Goal: Task Accomplishment & Management: Manage account settings

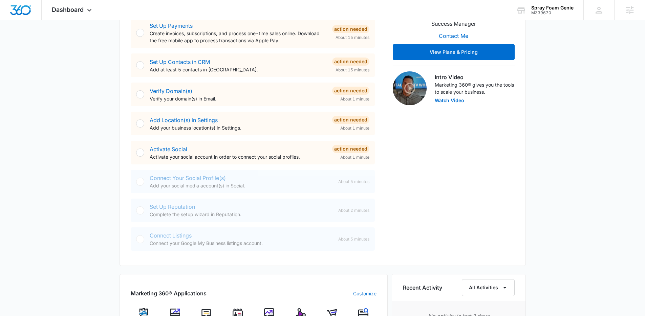
scroll to position [218, 0]
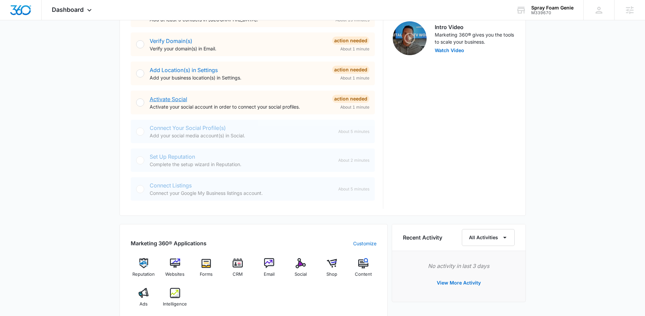
click at [184, 100] on link "Activate Social" at bounding box center [169, 99] width 38 height 7
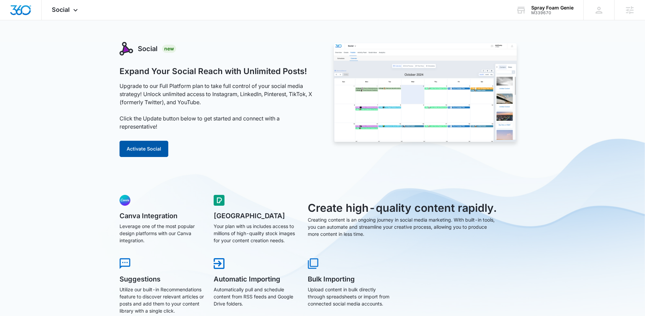
click at [147, 152] on button "Activate Social" at bounding box center [144, 149] width 49 height 16
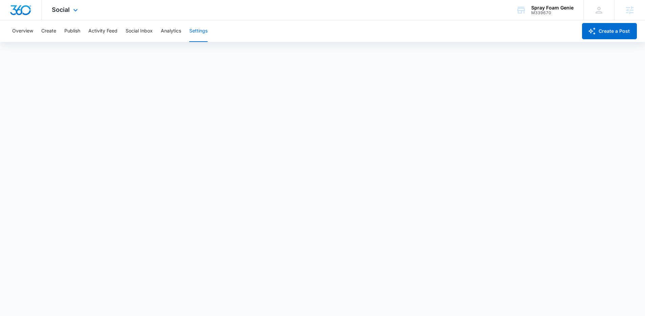
click at [27, 9] on img "Dashboard" at bounding box center [21, 10] width 22 height 10
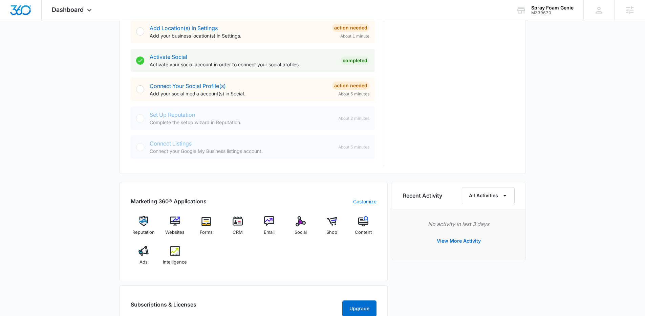
scroll to position [333, 0]
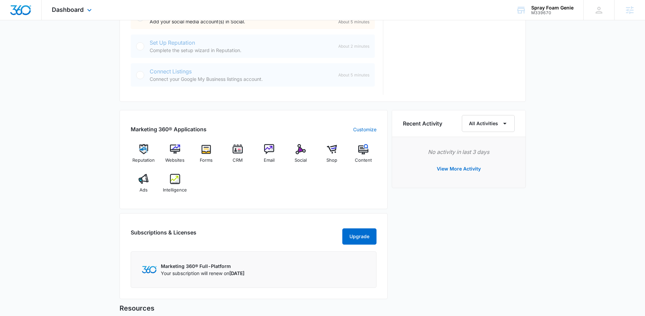
click at [80, 14] on div "Dashboard Apps Reputation Websites Forms CRM Email Social Shop Content Ads Inte…" at bounding box center [73, 10] width 62 height 20
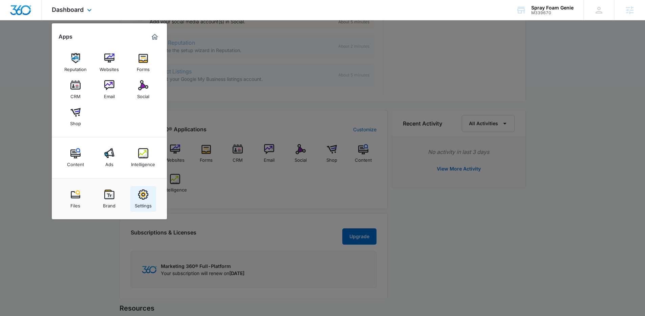
click at [143, 193] on img at bounding box center [143, 195] width 10 height 10
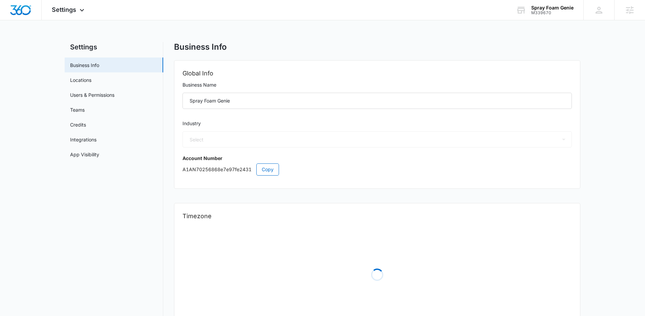
select select "4"
select select "US"
select select "America/[GEOGRAPHIC_DATA]"
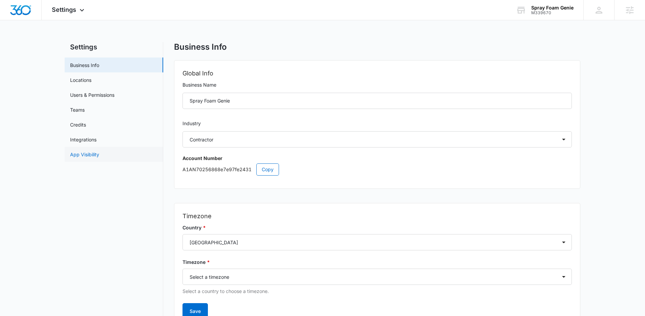
click at [99, 156] on link "App Visibility" at bounding box center [84, 154] width 29 height 7
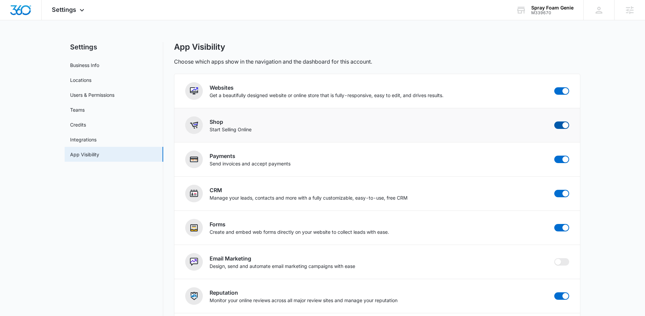
click at [566, 125] on span at bounding box center [566, 125] width 6 height 6
click at [554, 122] on input "checkbox" at bounding box center [554, 121] width 0 height 0
checkbox input "false"
click at [599, 138] on main "Settings Business Info Locations Users & Permissions Teams Credits Integrations…" at bounding box center [322, 250] width 645 height 417
click at [24, 13] on img "Dashboard" at bounding box center [21, 10] width 22 height 10
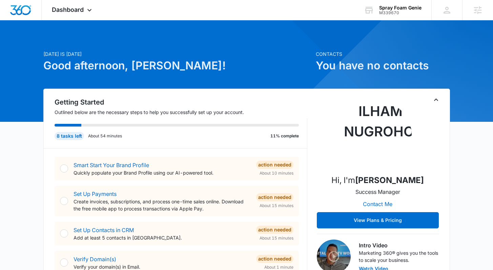
click at [83, 14] on div "Dashboard Apps Reputation Websites Forms CRM Email Social Content Ads Intellige…" at bounding box center [73, 10] width 62 height 20
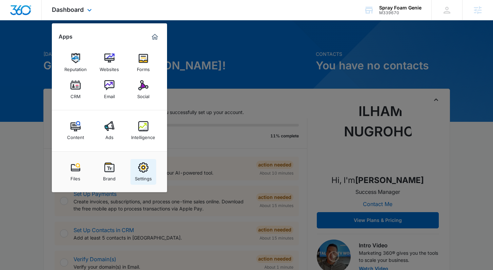
click at [151, 175] on div "Settings" at bounding box center [143, 177] width 17 height 9
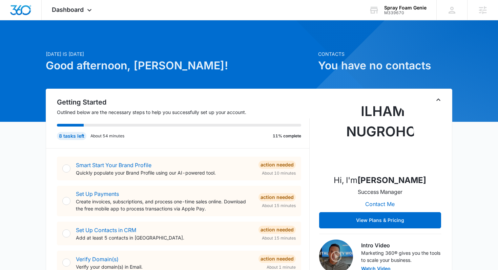
select select "4"
select select "US"
select select "America/[GEOGRAPHIC_DATA]"
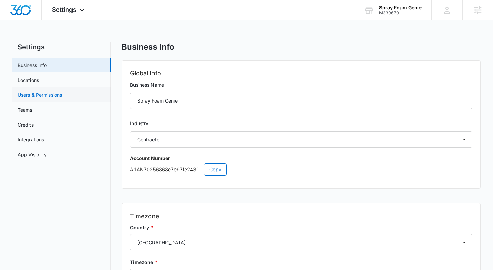
click at [52, 93] on link "Users & Permissions" at bounding box center [40, 94] width 44 height 7
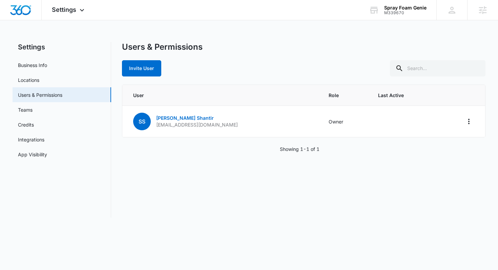
drag, startPoint x: 185, startPoint y: 56, endPoint x: 170, endPoint y: 70, distance: 20.4
click at [185, 57] on div "Users & Permissions Invite User" at bounding box center [304, 59] width 364 height 35
click at [147, 70] on button "Invite User" at bounding box center [141, 68] width 39 height 16
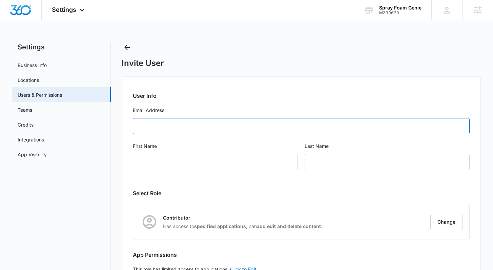
click at [183, 122] on input "Email Address" at bounding box center [301, 126] width 336 height 16
paste input "[PERSON_NAME][EMAIL_ADDRESS][DOMAIN_NAME]"
type input "[PERSON_NAME][EMAIL_ADDRESS][DOMAIN_NAME]"
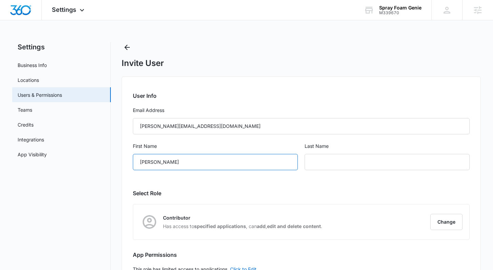
type input "[PERSON_NAME]"
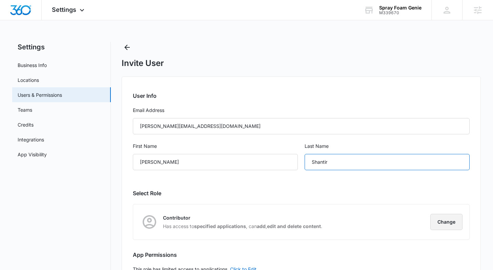
type input "Shantir"
click at [455, 229] on button "Change" at bounding box center [446, 222] width 32 height 16
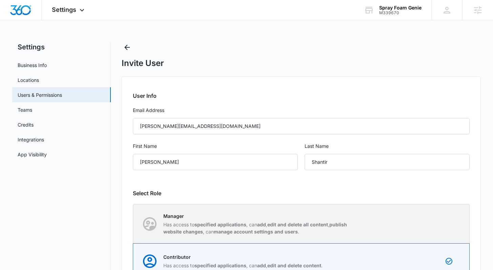
click at [367, 227] on div "Manager Has access to specified applications , can add , edit and delete all co…" at bounding box center [300, 224] width 335 height 39
click at [133, 224] on input "Manager Has access to specified applications , can add , edit and delete all co…" at bounding box center [133, 224] width 0 height 0
radio input "true"
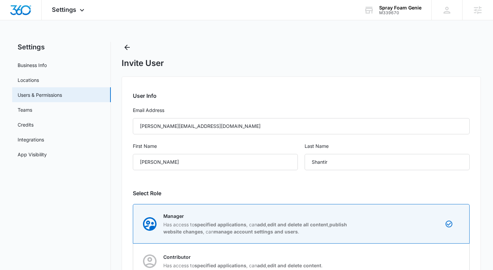
scroll to position [87, 0]
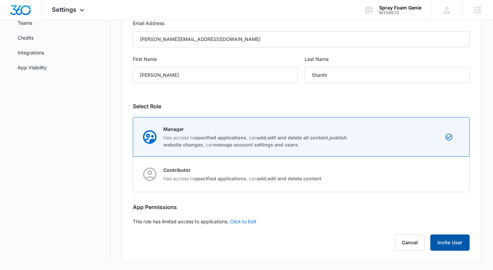
click at [448, 245] on button "Invite User" at bounding box center [449, 243] width 39 height 16
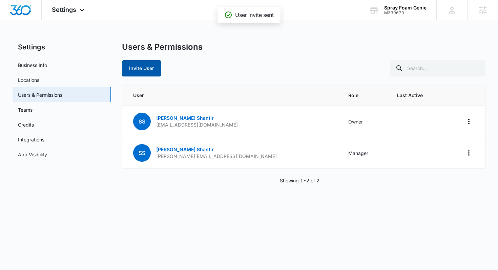
click at [141, 63] on button "Invite User" at bounding box center [141, 68] width 39 height 16
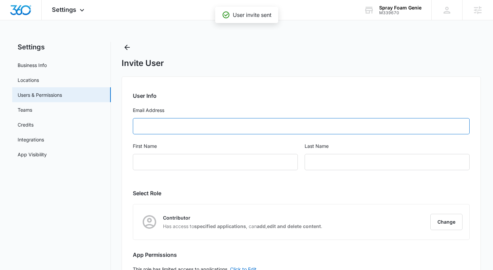
click at [206, 126] on input "Email Address" at bounding box center [301, 126] width 336 height 16
paste input "[PERSON_NAME][EMAIL_ADDRESS][PERSON_NAME][DOMAIN_NAME]"
type input "[PERSON_NAME][EMAIL_ADDRESS][PERSON_NAME][DOMAIN_NAME]"
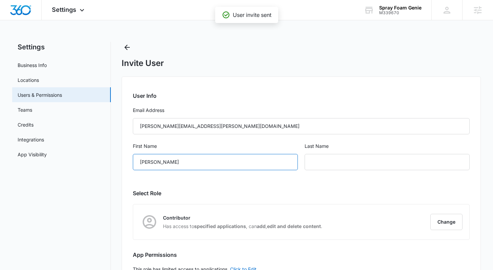
type input "[PERSON_NAME]"
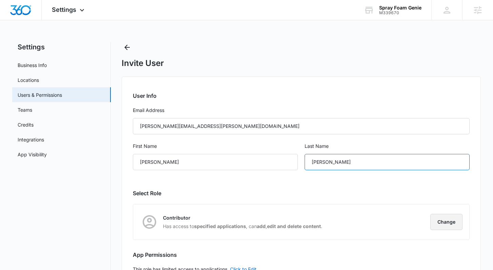
type input "[PERSON_NAME]"
click at [440, 223] on button "Change" at bounding box center [446, 222] width 32 height 16
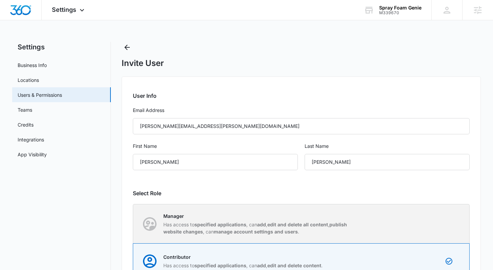
click at [370, 210] on div "Manager Has access to specified applications , can add , edit and delete all co…" at bounding box center [300, 224] width 335 height 39
click at [133, 224] on input "Manager Has access to specified applications , can add , edit and delete all co…" at bounding box center [133, 224] width 0 height 0
radio input "true"
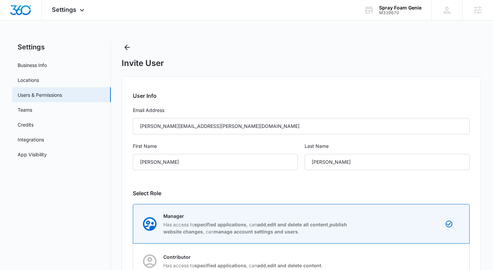
click at [405, 186] on div "User Info Email Address [PERSON_NAME][EMAIL_ADDRESS][PERSON_NAME][DOMAIN_NAME] …" at bounding box center [301, 213] width 359 height 273
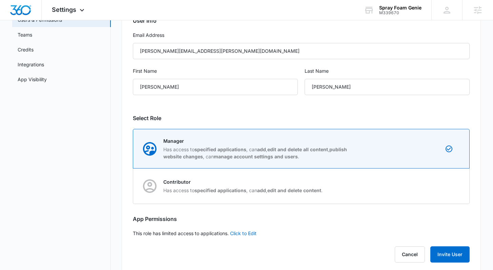
scroll to position [87, 0]
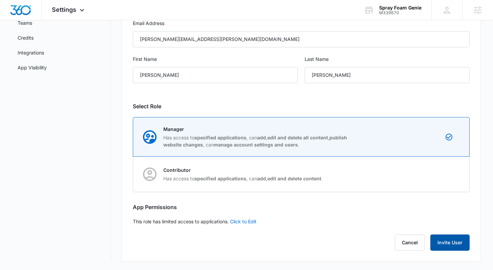
click at [443, 241] on button "Invite User" at bounding box center [449, 243] width 39 height 16
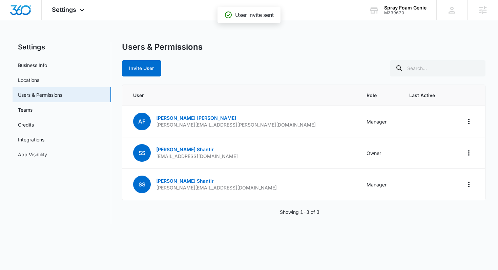
click at [207, 70] on div "Invite User" at bounding box center [304, 68] width 364 height 16
click at [19, 10] on img "Dashboard" at bounding box center [21, 10] width 22 height 10
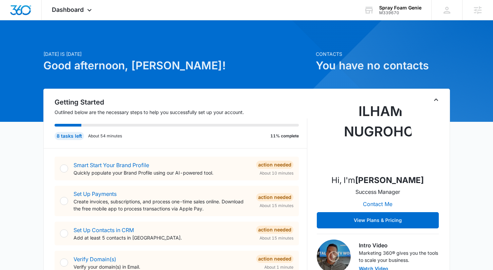
drag, startPoint x: 172, startPoint y: 68, endPoint x: 131, endPoint y: 65, distance: 41.4
click at [131, 65] on h1 "Good afternoon, [PERSON_NAME]!" at bounding box center [177, 66] width 268 height 16
click at [190, 65] on h1 "Good afternoon, [PERSON_NAME]!" at bounding box center [177, 66] width 268 height 16
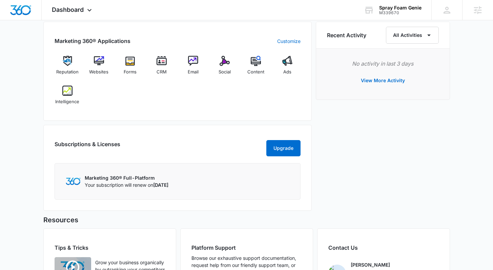
scroll to position [414, 0]
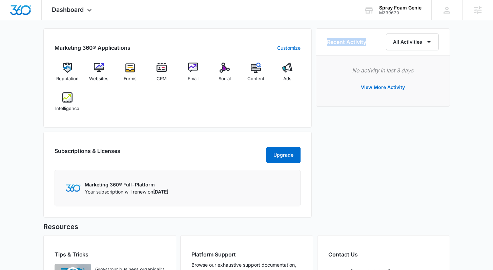
drag, startPoint x: 334, startPoint y: 43, endPoint x: 372, endPoint y: 43, distance: 37.3
click at [372, 43] on div "Recent Activity All Activities" at bounding box center [382, 42] width 133 height 27
click at [372, 43] on div "Recent Activity All Activities" at bounding box center [383, 42] width 112 height 17
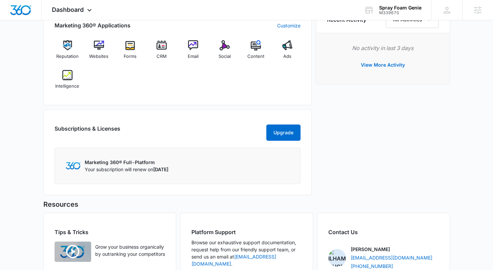
scroll to position [446, 0]
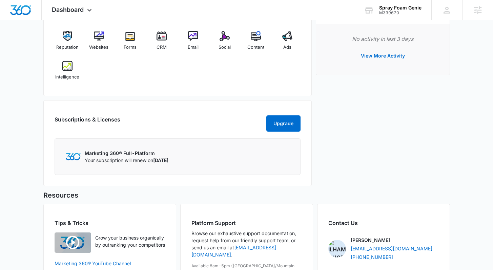
click at [235, 125] on div "Subscriptions & Licenses Upgrade" at bounding box center [178, 123] width 246 height 16
drag, startPoint x: 216, startPoint y: 161, endPoint x: 155, endPoint y: 163, distance: 60.7
click at [155, 163] on div "Marketing 360® Full-Platform Your subscription will renew on [DATE]" at bounding box center [178, 157] width 224 height 14
click at [217, 161] on div "Marketing 360® Full-Platform Your subscription will renew on [DATE]" at bounding box center [178, 157] width 224 height 14
click at [421, 155] on div "Recent Activity All Activities No activity in last 3 days View More Activity" at bounding box center [383, 93] width 134 height 193
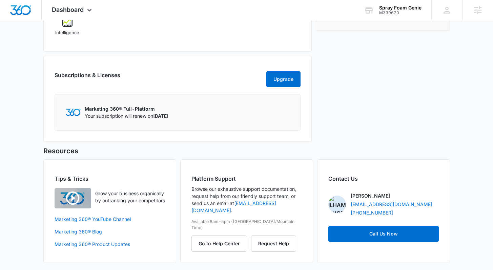
scroll to position [491, 0]
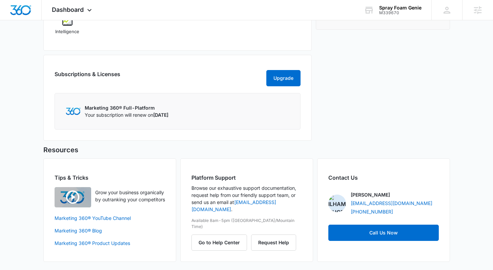
click at [405, 138] on div "Recent Activity All Activities No activity in last 3 days View More Activity" at bounding box center [383, 48] width 134 height 193
click at [240, 171] on div "Platform Support Browse our exhaustive support documentation, request help from…" at bounding box center [246, 210] width 133 height 104
click at [290, 208] on div "Platform Support Browse our exhaustive support documentation, request help from…" at bounding box center [246, 210] width 133 height 104
click at [283, 218] on p "Available 8am-5pm ([GEOGRAPHIC_DATA]/Mountain Time)" at bounding box center [246, 224] width 110 height 12
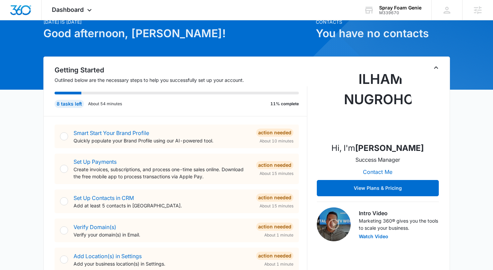
scroll to position [0, 0]
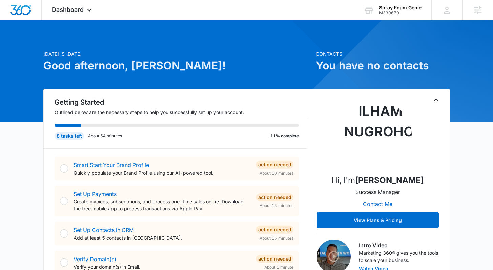
click at [91, 8] on icon at bounding box center [89, 12] width 8 height 8
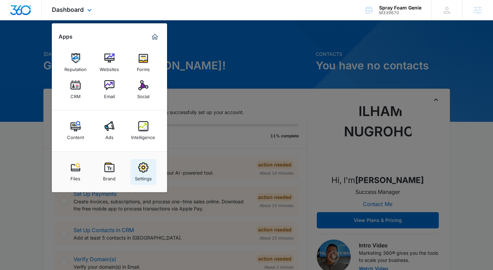
click at [149, 168] on link "Settings" at bounding box center [143, 172] width 26 height 26
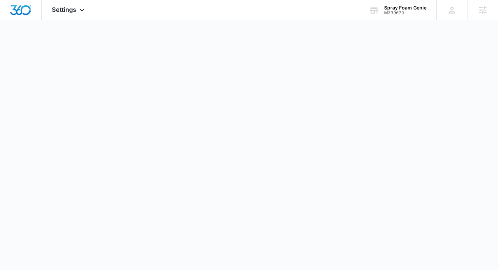
select select "4"
select select "US"
select select "America/[GEOGRAPHIC_DATA]"
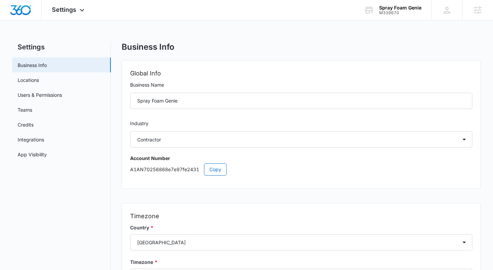
click at [252, 69] on h2 "Global Info" at bounding box center [301, 73] width 342 height 9
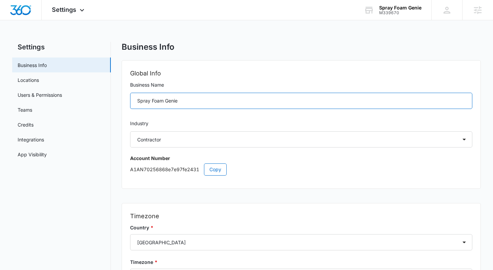
click at [188, 99] on input "Spray Foam Genie" at bounding box center [301, 101] width 342 height 16
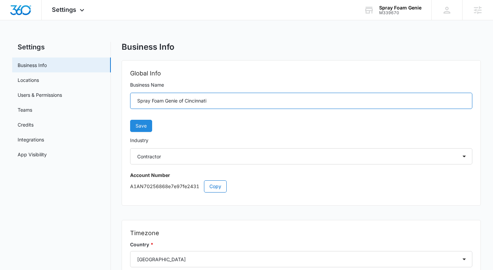
type input "Spray Foam Genie of Cincinnati"
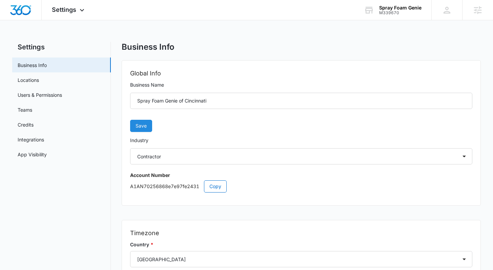
click at [146, 126] on span "Save" at bounding box center [140, 125] width 11 height 7
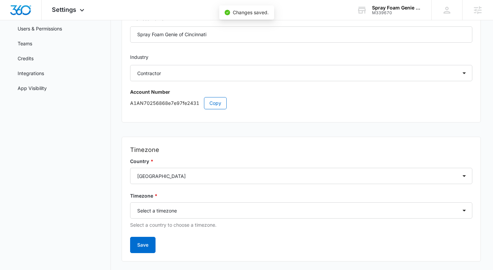
scroll to position [80, 0]
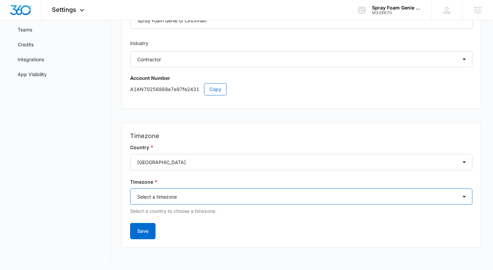
click at [235, 197] on select "Select a timezone Select a timezone [GEOGRAPHIC_DATA]/[GEOGRAPHIC_DATA] [GEOGRA…" at bounding box center [301, 197] width 342 height 16
select select "America/New_York"
click at [130, 189] on select "Select a timezone Select a timezone [GEOGRAPHIC_DATA]/[GEOGRAPHIC_DATA] [GEOGRA…" at bounding box center [301, 197] width 342 height 16
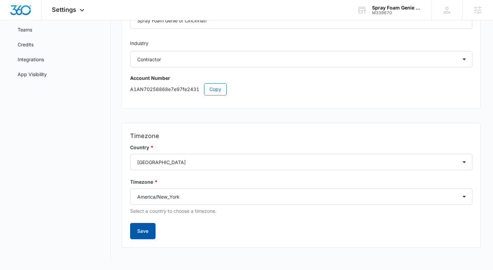
click at [148, 235] on button "Save" at bounding box center [142, 231] width 25 height 16
click at [116, 167] on div "Settings Business Info Locations Users & Permissions Teams Credits Integrations…" at bounding box center [246, 112] width 468 height 300
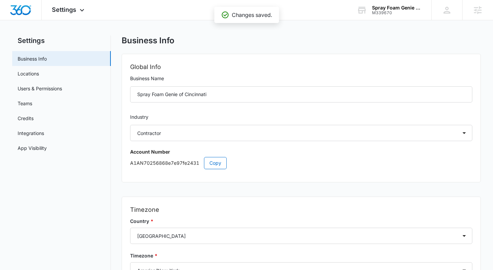
scroll to position [0, 0]
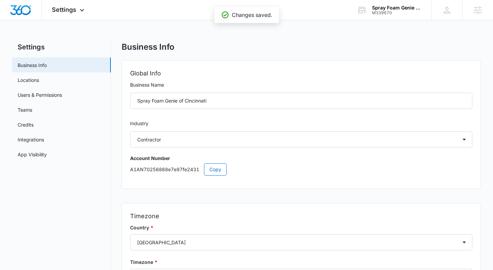
click at [117, 128] on div "Settings Business Info Locations Users & Permissions Teams Credits Integrations…" at bounding box center [246, 192] width 468 height 300
click at [31, 97] on link "Users & Permissions" at bounding box center [40, 94] width 44 height 7
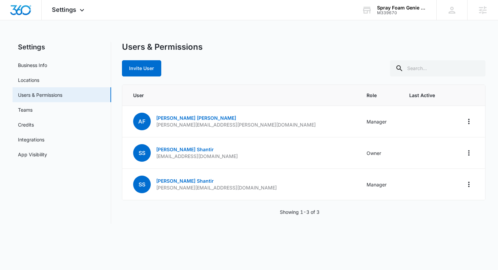
click at [206, 62] on div "Invite User" at bounding box center [304, 68] width 364 height 16
click at [207, 64] on div "Invite User" at bounding box center [304, 68] width 364 height 16
click at [118, 83] on div "Settings Business Info Locations Users & Permissions Teams Credits Integrations…" at bounding box center [249, 133] width 473 height 182
click at [117, 125] on div "Settings Business Info Locations Users & Permissions Teams Credits Integrations…" at bounding box center [249, 133] width 473 height 182
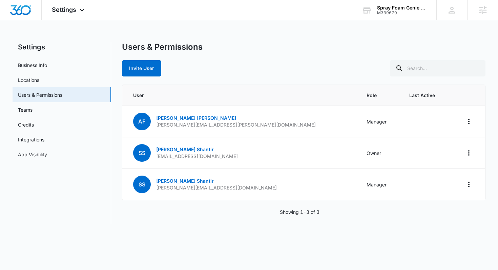
click at [117, 125] on div "Settings Business Info Locations Users & Permissions Teams Credits Integrations…" at bounding box center [249, 133] width 473 height 182
click at [212, 64] on div "Invite User" at bounding box center [304, 68] width 364 height 16
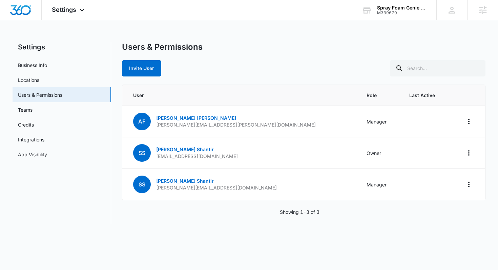
click at [215, 66] on div "Invite User" at bounding box center [304, 68] width 364 height 16
click at [192, 71] on div "Invite User" at bounding box center [304, 68] width 364 height 16
drag, startPoint x: 213, startPoint y: 157, endPoint x: 152, endPoint y: 147, distance: 61.7
click at [152, 147] on td "SS [PERSON_NAME] [EMAIL_ADDRESS][DOMAIN_NAME]" at bounding box center [240, 152] width 236 height 31
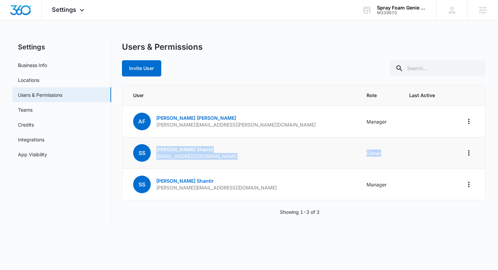
drag, startPoint x: 341, startPoint y: 154, endPoint x: 156, endPoint y: 148, distance: 185.7
click at [156, 148] on tr "SS [PERSON_NAME] [PERSON_NAME][EMAIL_ADDRESS][DOMAIN_NAME] Owner" at bounding box center [303, 152] width 363 height 31
click at [252, 149] on td "SS [PERSON_NAME] [EMAIL_ADDRESS][DOMAIN_NAME]" at bounding box center [240, 152] width 236 height 31
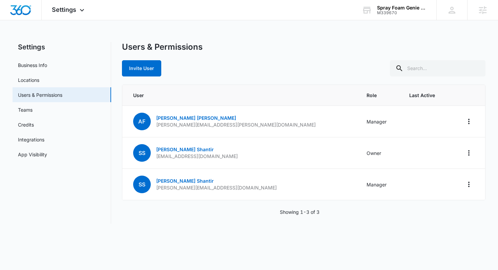
click at [243, 46] on div "Users & Permissions" at bounding box center [304, 47] width 364 height 10
click at [117, 78] on div "Settings Business Info Locations Users & Permissions Teams Credits Integrations…" at bounding box center [249, 133] width 473 height 182
click at [207, 57] on div "Users & Permissions Invite User" at bounding box center [304, 59] width 364 height 35
click at [140, 72] on button "Invite User" at bounding box center [141, 68] width 39 height 16
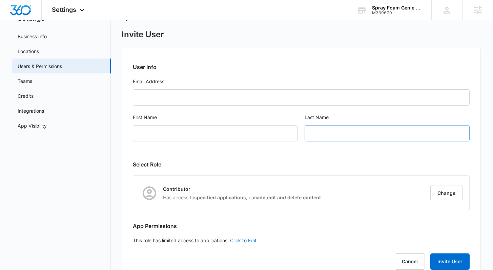
scroll to position [48, 0]
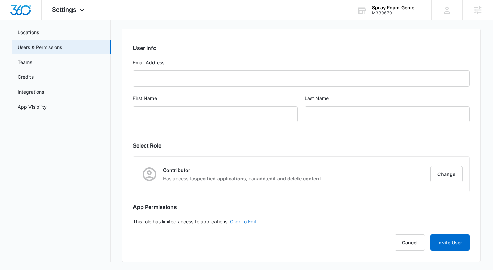
click at [253, 221] on link "Click to Edit" at bounding box center [243, 222] width 26 height 6
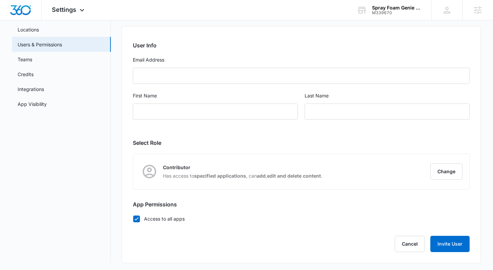
scroll to position [52, 0]
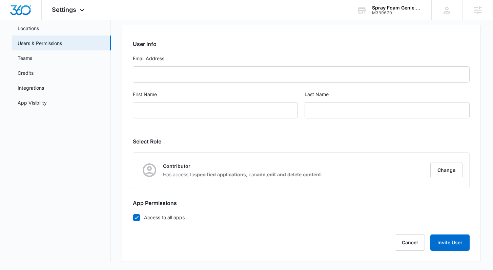
click at [144, 213] on div "User Info Email Address First Name Last Name Select Role Contributor Has access…" at bounding box center [301, 143] width 359 height 237
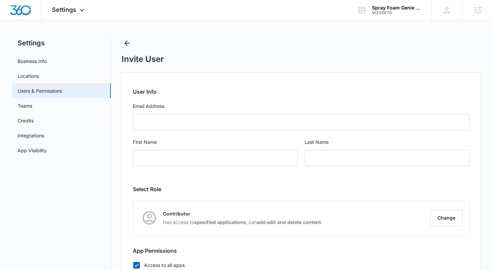
scroll to position [0, 0]
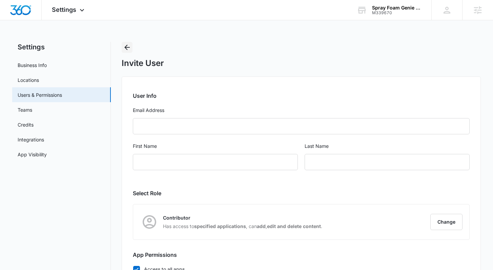
click at [128, 47] on icon "Back" at bounding box center [127, 47] width 5 height 5
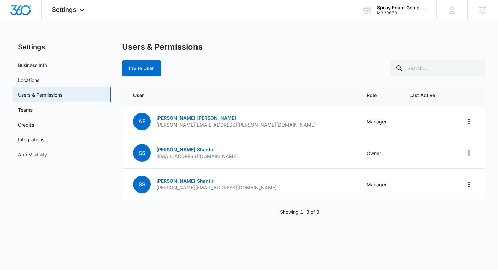
click at [116, 109] on div "Settings Business Info Locations Users & Permissions Teams Credits Integrations…" at bounding box center [249, 133] width 473 height 182
click at [34, 125] on link "Credits" at bounding box center [26, 124] width 16 height 7
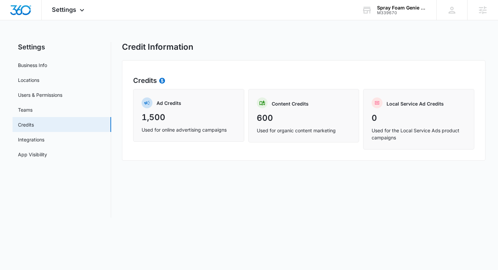
click at [131, 164] on div "Credit Information Credits Ad Credits 1,500 Used for online advertising campaig…" at bounding box center [304, 130] width 364 height 176
click at [170, 195] on div "Credit Information Credits Ad Credits 1,500 Used for online advertising campaig…" at bounding box center [304, 130] width 364 height 176
click at [44, 138] on link "Integrations" at bounding box center [31, 139] width 26 height 7
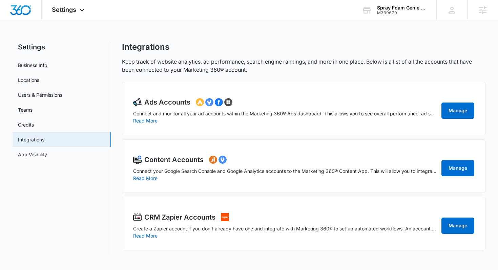
click at [117, 129] on div "Settings Business Info Locations Users & Permissions Teams Credits Integrations…" at bounding box center [249, 148] width 473 height 213
click at [41, 156] on link "App Visibility" at bounding box center [32, 154] width 29 height 7
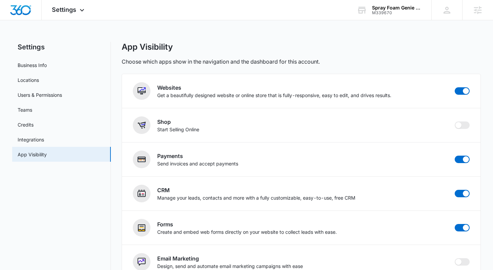
click at [119, 141] on div "Settings Business Info Locations Users & Permissions Teams Credits Integrations…" at bounding box center [246, 246] width 468 height 408
click at [120, 76] on div "Settings Business Info Locations Users & Permissions Teams Credits Integrations…" at bounding box center [246, 246] width 468 height 408
drag, startPoint x: 216, startPoint y: 128, endPoint x: 138, endPoint y: 115, distance: 78.6
click at [138, 115] on li "Shop Start Selling Online" at bounding box center [301, 125] width 358 height 34
click at [246, 127] on div "Shop Start Selling Online" at bounding box center [301, 125] width 336 height 18
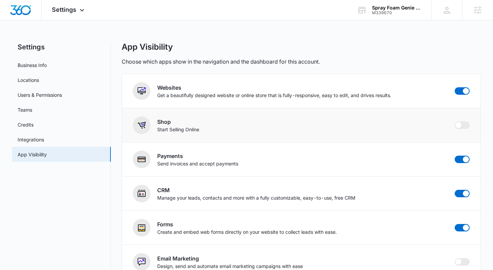
click at [246, 127] on div "Shop Start Selling Online" at bounding box center [301, 125] width 336 height 18
click at [302, 30] on div "Settings Apps Reputation Websites Forms CRM Email Social Content Ads Intelligen…" at bounding box center [246, 229] width 493 height 459
click at [29, 7] on img "Dashboard" at bounding box center [21, 10] width 22 height 10
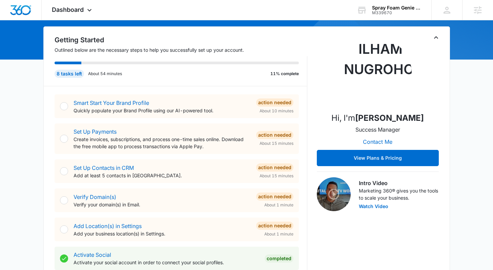
scroll to position [81, 0]
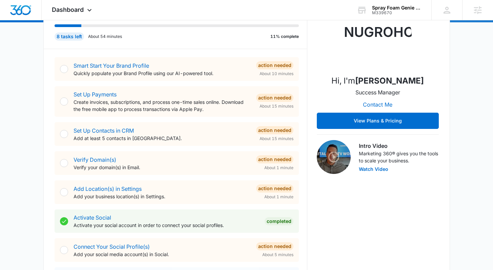
scroll to position [101, 0]
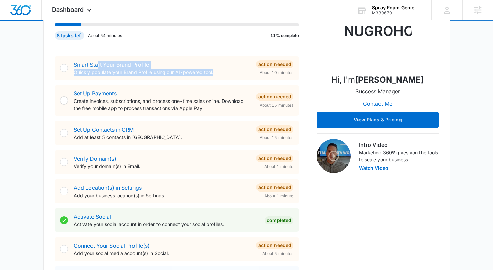
drag, startPoint x: 220, startPoint y: 70, endPoint x: 98, endPoint y: 65, distance: 121.7
click at [98, 65] on div "Smart Start Your Brand Profile Quickly populate your Brand Profile using our AI…" at bounding box center [161, 68] width 177 height 15
click at [229, 66] on div "Smart Start Your Brand Profile Quickly populate your Brand Profile using our AI…" at bounding box center [161, 68] width 177 height 15
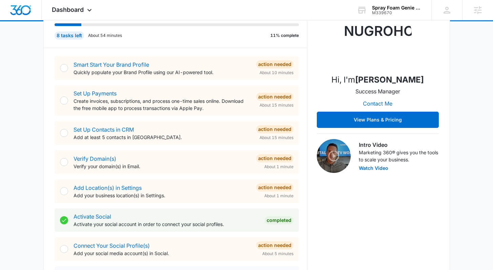
click at [227, 110] on p "Create invoices, subscriptions, and process one-time sales online. Download the…" at bounding box center [161, 105] width 177 height 14
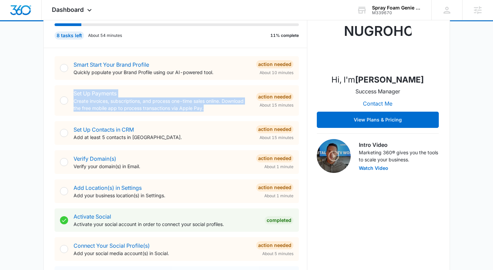
drag, startPoint x: 216, startPoint y: 107, endPoint x: 54, endPoint y: 98, distance: 162.1
click at [55, 98] on div "Set Up Payments Create invoices, subscriptions, and process one-time sales onli…" at bounding box center [177, 100] width 244 height 30
click at [217, 112] on div "Set Up Payments Create invoices, subscriptions, and process one-time sales onli…" at bounding box center [177, 100] width 244 height 30
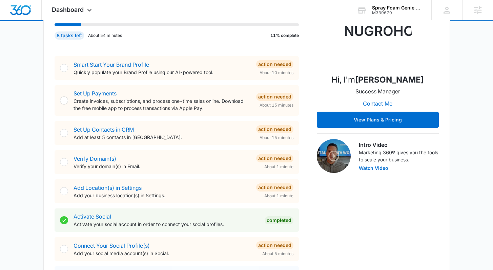
click at [214, 107] on p "Create invoices, subscriptions, and process one-time sales online. Download the…" at bounding box center [161, 105] width 177 height 14
click at [243, 112] on div "Set Up Payments Create invoices, subscriptions, and process one-time sales onli…" at bounding box center [177, 100] width 244 height 30
click at [215, 109] on p "Create invoices, subscriptions, and process one-time sales online. Download the…" at bounding box center [161, 105] width 177 height 14
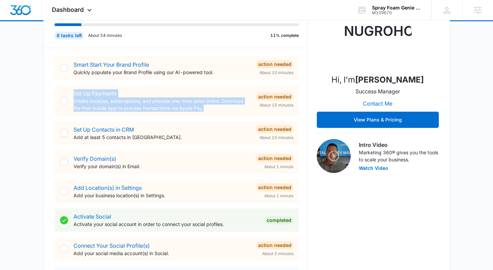
drag, startPoint x: 62, startPoint y: 91, endPoint x: 226, endPoint y: 115, distance: 164.9
click at [226, 115] on div "Set Up Payments Create invoices, subscriptions, and process one-time sales onli…" at bounding box center [177, 100] width 244 height 30
click at [225, 111] on p "Create invoices, subscriptions, and process one-time sales online. Download the…" at bounding box center [161, 105] width 177 height 14
drag, startPoint x: 208, startPoint y: 109, endPoint x: 51, endPoint y: 87, distance: 157.7
click at [51, 87] on div "Getting Started Outlined below are the necessary steps to help you successfully…" at bounding box center [246, 161] width 406 height 346
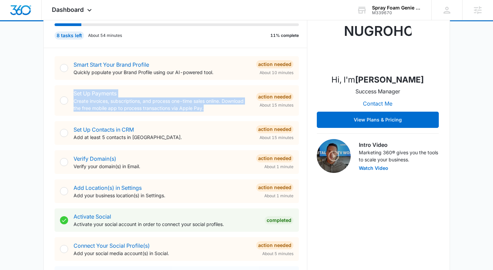
click at [216, 108] on p "Create invoices, subscriptions, and process one-time sales online. Download the…" at bounding box center [161, 105] width 177 height 14
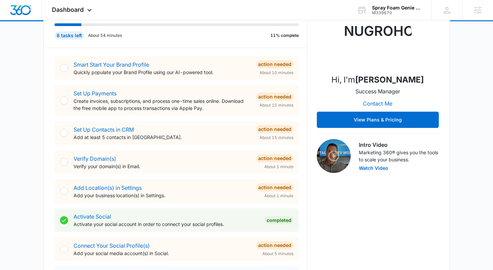
click at [215, 109] on p "Create invoices, subscriptions, and process one-time sales online. Download the…" at bounding box center [161, 105] width 177 height 14
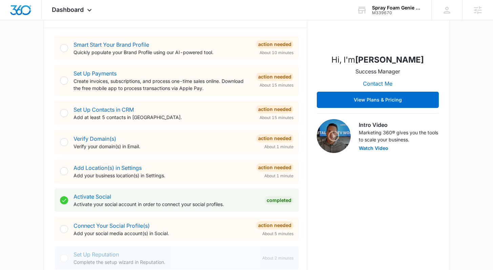
scroll to position [178, 0]
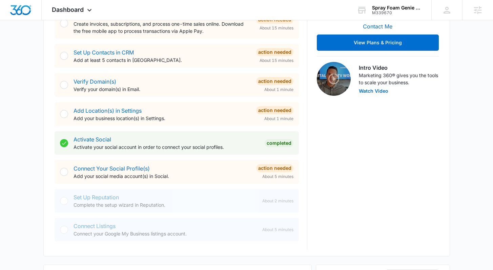
click at [146, 60] on p "Add at least 5 contacts in [GEOGRAPHIC_DATA]." at bounding box center [161, 60] width 177 height 7
drag, startPoint x: 147, startPoint y: 61, endPoint x: 59, endPoint y: 45, distance: 88.8
click at [59, 45] on div "Set Up Contacts in CRM Add at least 5 contacts in [GEOGRAPHIC_DATA]. Action Nee…" at bounding box center [177, 56] width 244 height 24
click at [159, 60] on p "Add at least 5 contacts in [GEOGRAPHIC_DATA]." at bounding box center [161, 60] width 177 height 7
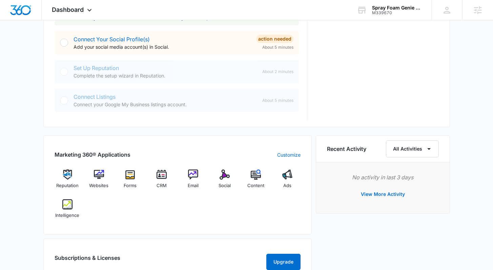
scroll to position [165, 0]
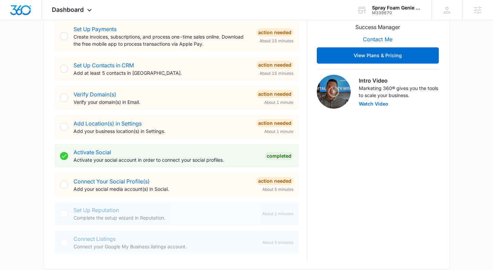
click at [185, 71] on p "Add at least 5 contacts in [GEOGRAPHIC_DATA]." at bounding box center [161, 72] width 177 height 7
click at [322, 123] on div "Hi, I'm [PERSON_NAME] Success Manager Contact Me View Plans & Pricing Intro Vid…" at bounding box center [378, 97] width 122 height 330
drag, startPoint x: 160, startPoint y: 68, endPoint x: 64, endPoint y: 59, distance: 95.6
click at [64, 59] on div "Set Up Contacts in CRM Add at least 5 contacts in [GEOGRAPHIC_DATA]. Action Nee…" at bounding box center [177, 69] width 244 height 24
click at [158, 72] on p "Add at least 5 contacts in [GEOGRAPHIC_DATA]." at bounding box center [161, 72] width 177 height 7
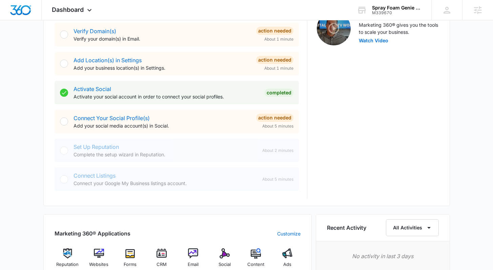
scroll to position [228, 0]
drag, startPoint x: 181, startPoint y: 127, endPoint x: 57, endPoint y: 116, distance: 124.1
click at [57, 116] on div "Connect Your Social Profile(s) Add your social media account(s) in Social. Acti…" at bounding box center [177, 122] width 244 height 24
click at [199, 121] on div "Connect Your Social Profile(s) Add your social media account(s) in Social." at bounding box center [161, 121] width 177 height 15
click at [175, 121] on div "Connect Your Social Profile(s) Add your social media account(s) in Social." at bounding box center [161, 121] width 177 height 15
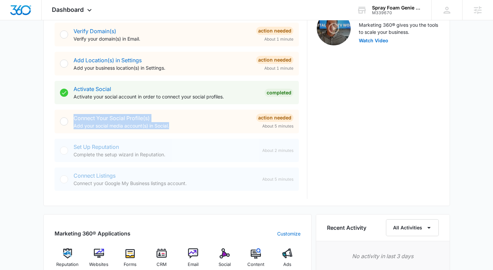
drag, startPoint x: 175, startPoint y: 127, endPoint x: 57, endPoint y: 117, distance: 118.9
click at [57, 117] on div "Connect Your Social Profile(s) Add your social media account(s) in Social. Acti…" at bounding box center [177, 122] width 244 height 24
click at [172, 118] on div "Connect Your Social Profile(s) Add your social media account(s) in Social." at bounding box center [161, 121] width 177 height 15
click at [122, 119] on link "Connect Your Social Profile(s)" at bounding box center [111, 118] width 76 height 7
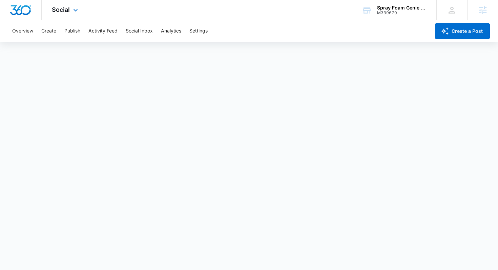
click at [25, 14] on img "Dashboard" at bounding box center [21, 10] width 22 height 10
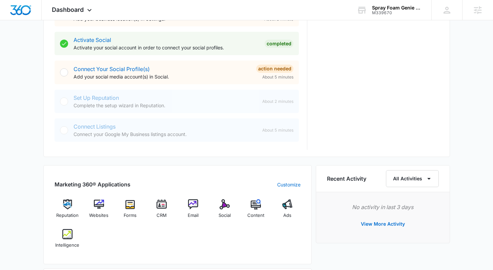
scroll to position [277, 0]
click at [466, 144] on div "[DATE] is [DATE] Good afternoon, [PERSON_NAME]! Contacts You have no contacts G…" at bounding box center [246, 118] width 493 height 733
click at [467, 146] on div "[DATE] is [DATE] Good afternoon, [PERSON_NAME]! Contacts You have no contacts G…" at bounding box center [246, 118] width 493 height 733
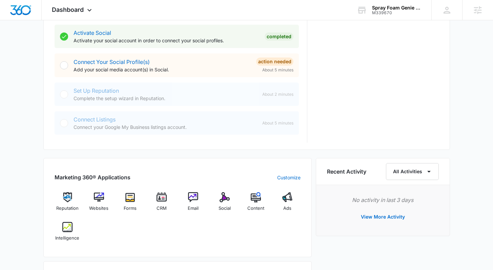
scroll to position [287, 0]
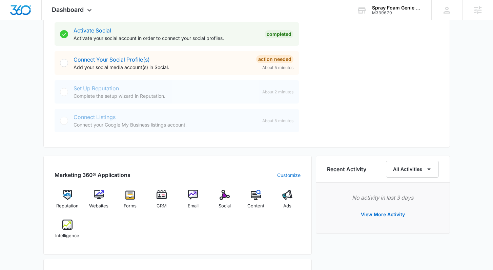
click at [467, 149] on div "[DATE] is [DATE] Good afternoon, [PERSON_NAME]! Contacts You have no contacts G…" at bounding box center [246, 108] width 493 height 733
drag, startPoint x: 170, startPoint y: 68, endPoint x: 50, endPoint y: 56, distance: 120.8
click at [170, 60] on div "Connect Your Social Profile(s) Add your social media account(s) in Social." at bounding box center [161, 63] width 177 height 15
drag, startPoint x: 192, startPoint y: 125, endPoint x: 75, endPoint y: 118, distance: 117.4
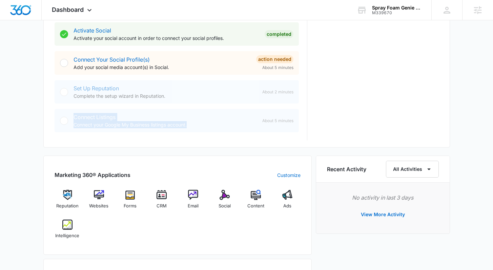
click at [75, 118] on div "Connect Listings Connect your Google My Business listings account." at bounding box center [164, 120] width 183 height 15
click at [199, 122] on p "Connect your Google My Business listings account." at bounding box center [164, 124] width 183 height 7
click at [477, 140] on div "[DATE] is [DATE] Good afternoon, [PERSON_NAME]! Contacts You have no contacts G…" at bounding box center [246, 108] width 493 height 733
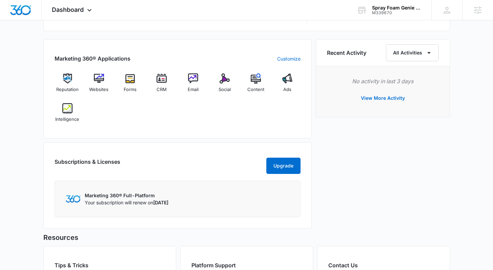
scroll to position [412, 0]
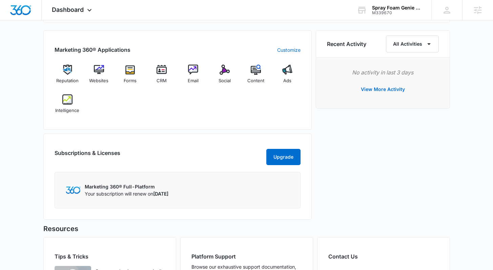
click at [163, 43] on div "Marketing 360® Applications Customize Reputation Websites Forms CRM Email Socia…" at bounding box center [177, 79] width 268 height 99
click at [227, 40] on div "Marketing 360® Applications Customize Reputation Websites Forms CRM Email Socia…" at bounding box center [177, 79] width 268 height 99
click at [183, 115] on div "Reputation Websites Forms CRM Email Social Content Ads Intelligence" at bounding box center [178, 92] width 246 height 54
click at [68, 107] on span "Intelligence" at bounding box center [67, 110] width 24 height 7
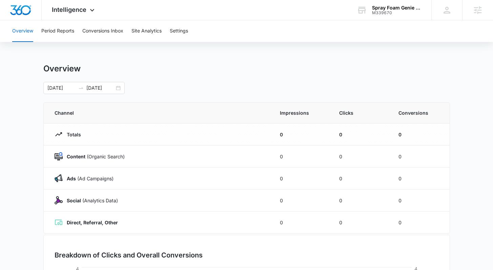
click at [461, 139] on main "Overview [DATE] [DATE] Channel Impressions Clicks Conversions Totals 0 0 0 Cont…" at bounding box center [246, 242] width 493 height 356
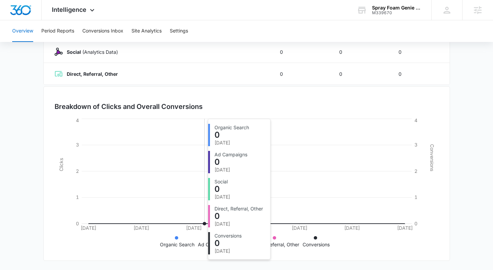
scroll to position [149, 0]
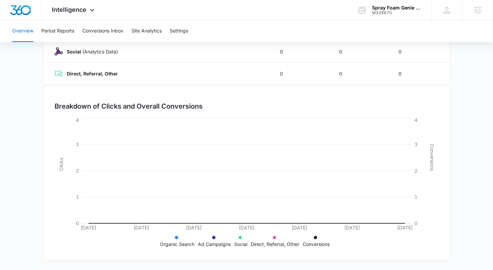
click at [458, 143] on main "Overview [DATE] [DATE] Channel Impressions Clicks Conversions Totals 0 0 0 Cont…" at bounding box center [246, 93] width 493 height 356
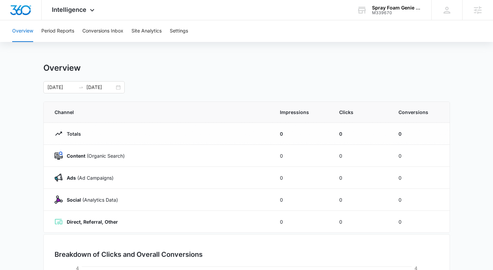
scroll to position [0, 0]
click at [260, 68] on div "Overview" at bounding box center [246, 69] width 406 height 10
click at [68, 28] on button "Period Reports" at bounding box center [57, 31] width 33 height 22
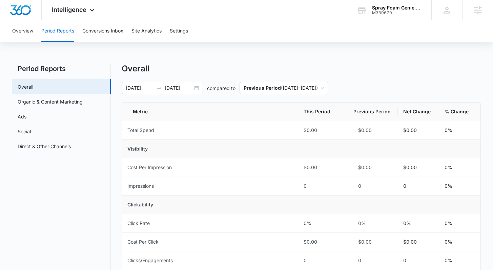
click at [293, 67] on div "Overall" at bounding box center [301, 69] width 359 height 10
click at [145, 32] on button "Site Analytics" at bounding box center [146, 31] width 30 height 22
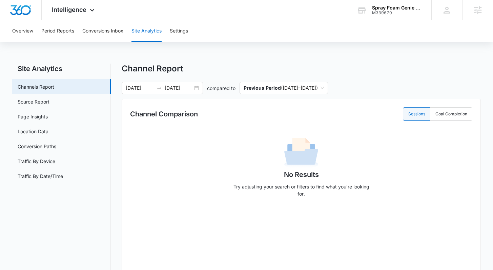
click at [116, 98] on div "Site Analytics Channels Report Source Report Page Insights Location Data Conver…" at bounding box center [246, 226] width 468 height 325
click at [48, 119] on link "Page Insights" at bounding box center [33, 116] width 30 height 7
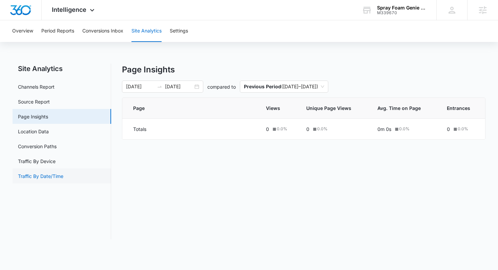
click at [63, 174] on link "Traffic By Date/Time" at bounding box center [40, 176] width 45 height 7
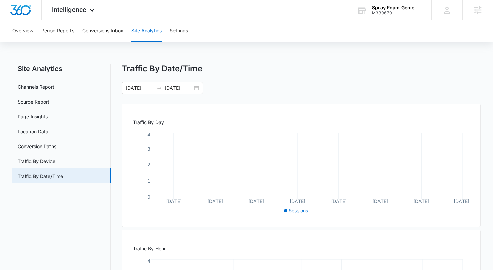
click at [116, 136] on div "Site Analytics Channels Report Source Report Page Insights Location Data Conver…" at bounding box center [246, 209] width 468 height 291
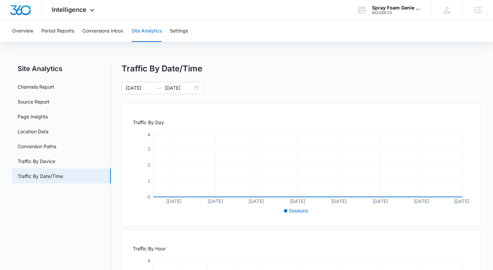
click at [116, 136] on div "Site Analytics Channels Report Source Report Page Insights Location Data Conver…" at bounding box center [246, 209] width 468 height 291
click at [27, 32] on button "Overview" at bounding box center [22, 31] width 21 height 22
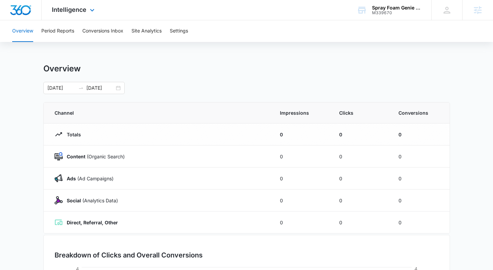
click at [27, 11] on img "Dashboard" at bounding box center [21, 10] width 22 height 10
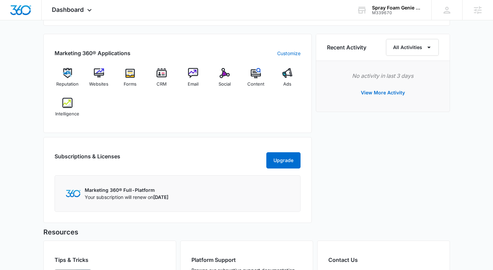
scroll to position [409, 0]
click at [401, 167] on div "Recent Activity All Activities No activity in last 3 days View More Activity" at bounding box center [383, 130] width 134 height 193
click at [389, 171] on div "Recent Activity All Activities No activity in last 3 days View More Activity" at bounding box center [383, 130] width 134 height 193
click at [360, 178] on div "Recent Activity All Activities No activity in last 3 days View More Activity" at bounding box center [383, 130] width 134 height 193
click at [351, 195] on div "Recent Activity All Activities No activity in last 3 days View More Activity" at bounding box center [383, 130] width 134 height 193
